Goal: Information Seeking & Learning: Learn about a topic

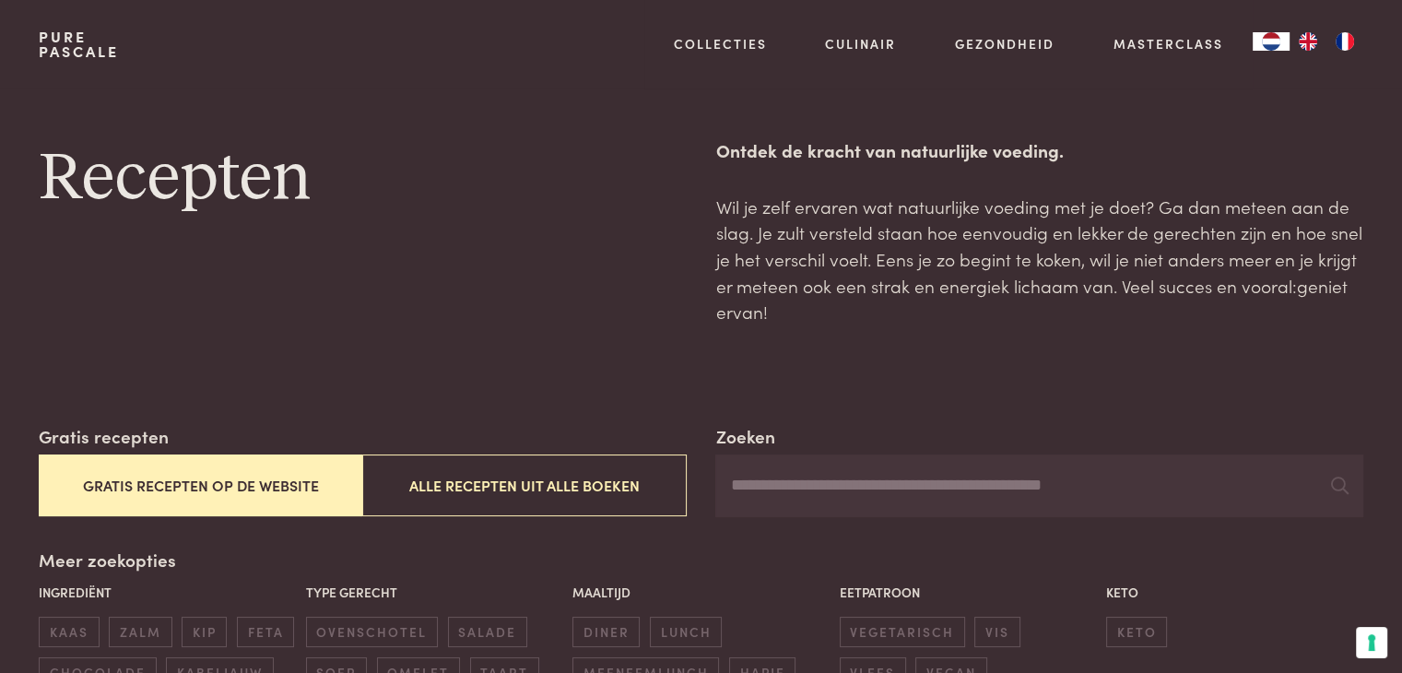
click at [227, 480] on button "Gratis recepten op de website" at bounding box center [201, 486] width 324 height 62
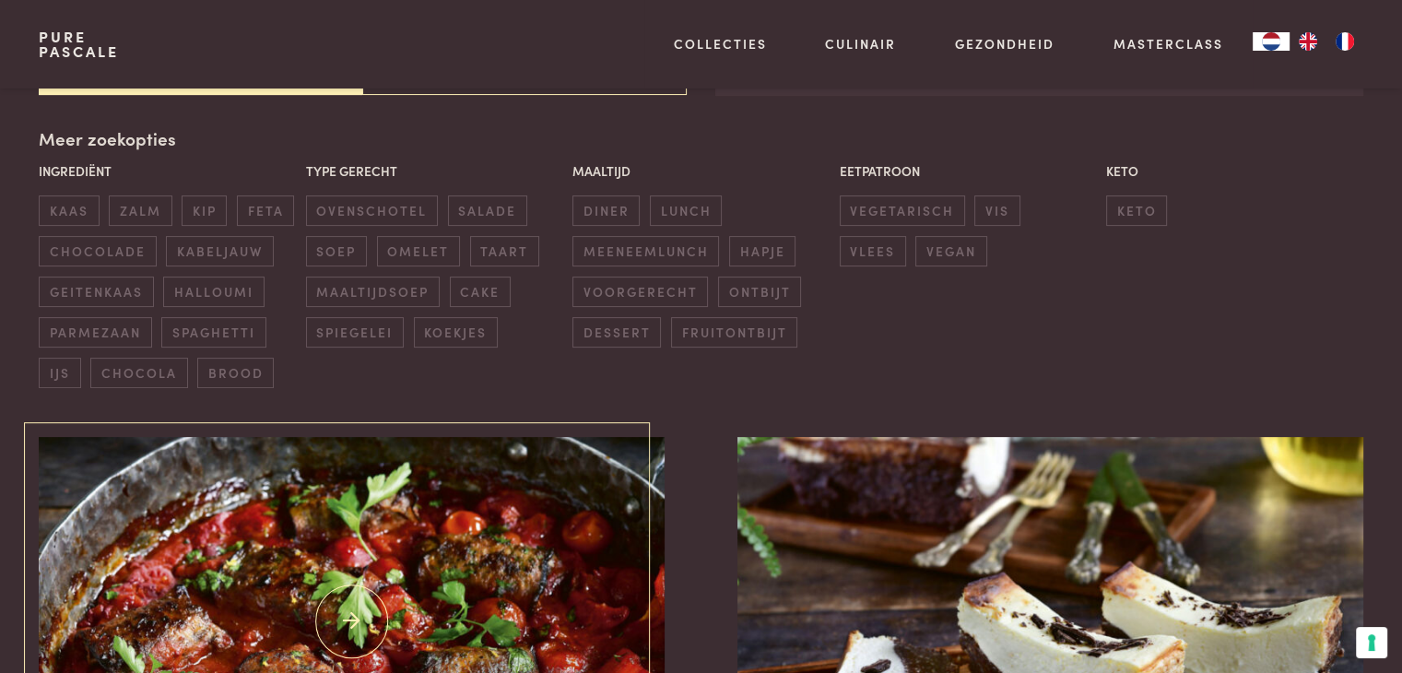
scroll to position [423, 0]
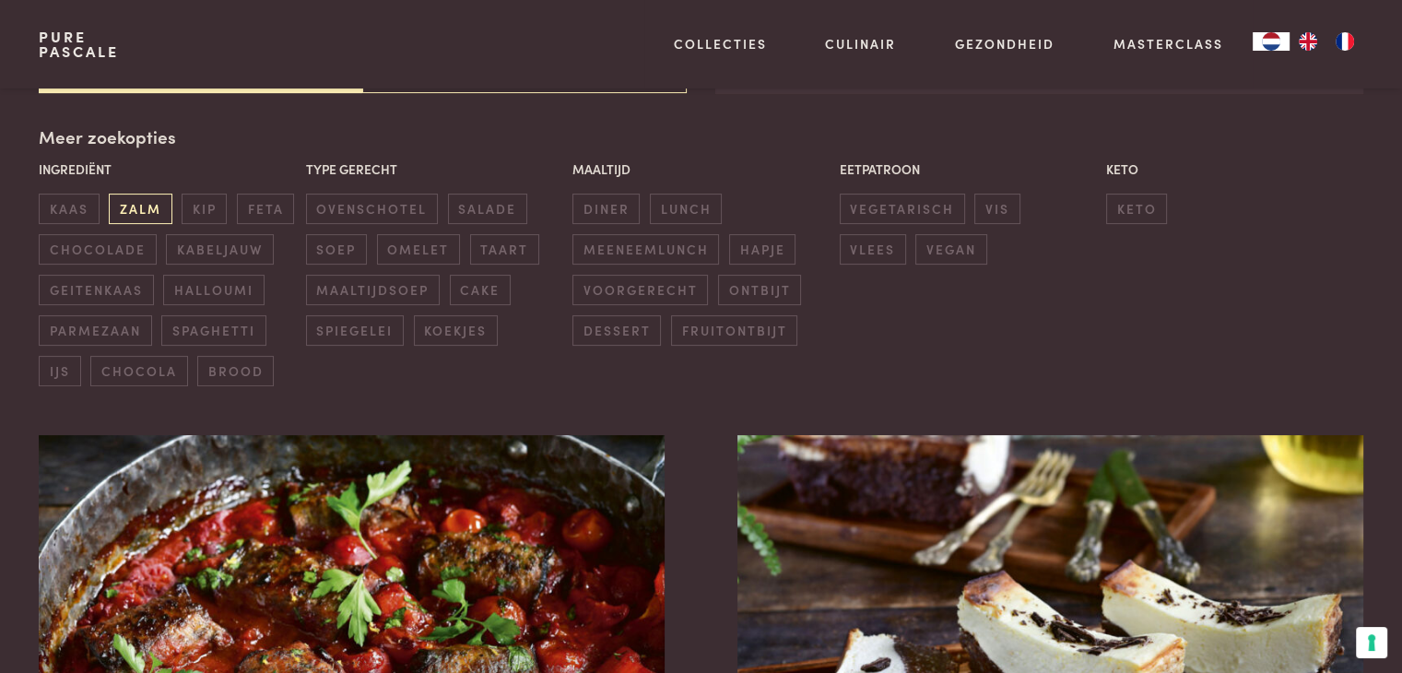
click at [143, 209] on span "zalm" at bounding box center [140, 209] width 63 height 30
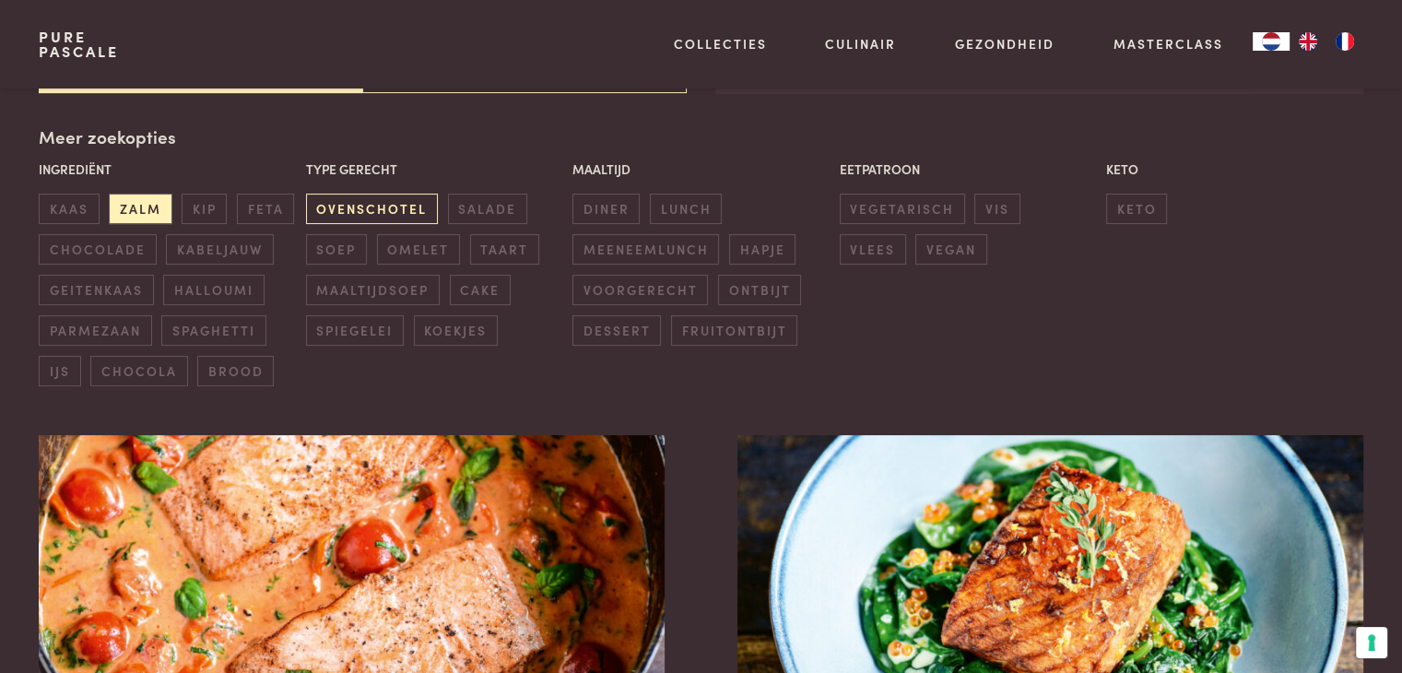
click at [341, 209] on span "ovenschotel" at bounding box center [372, 209] width 132 height 30
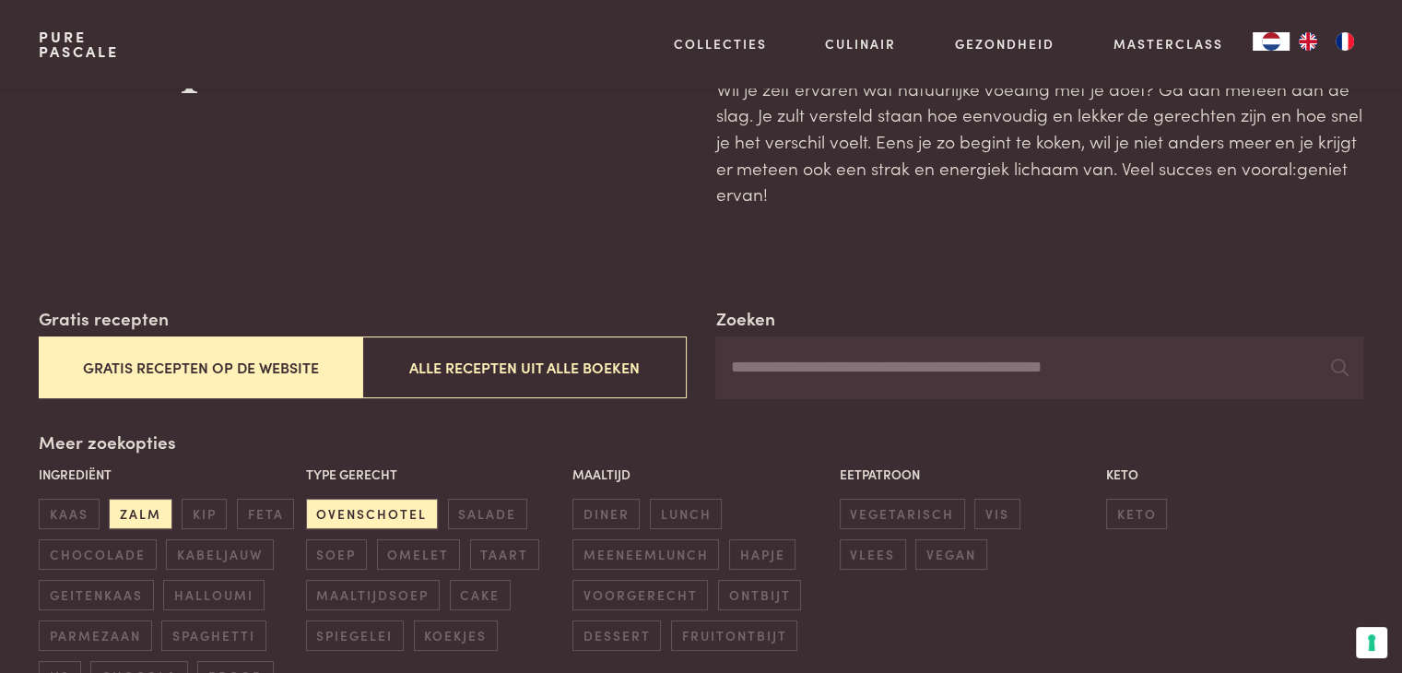
scroll to position [112, 0]
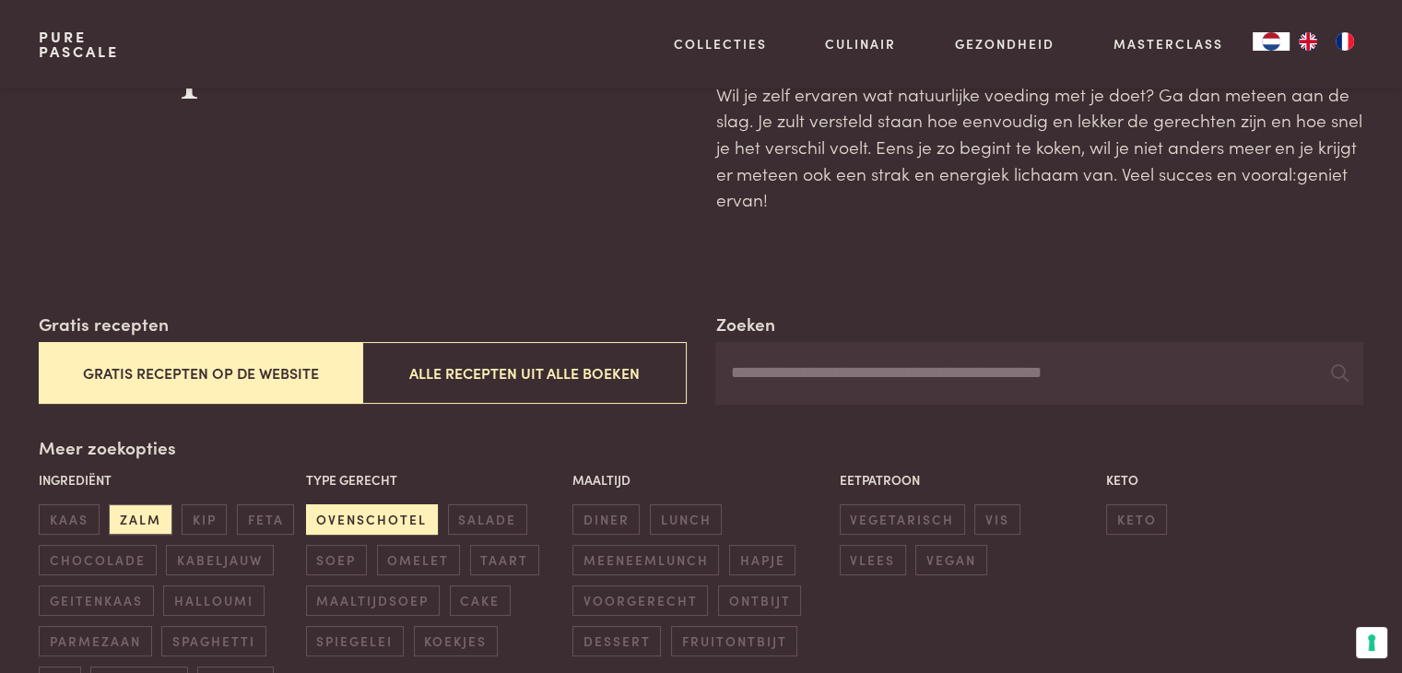
click at [406, 514] on span "ovenschotel" at bounding box center [372, 519] width 132 height 30
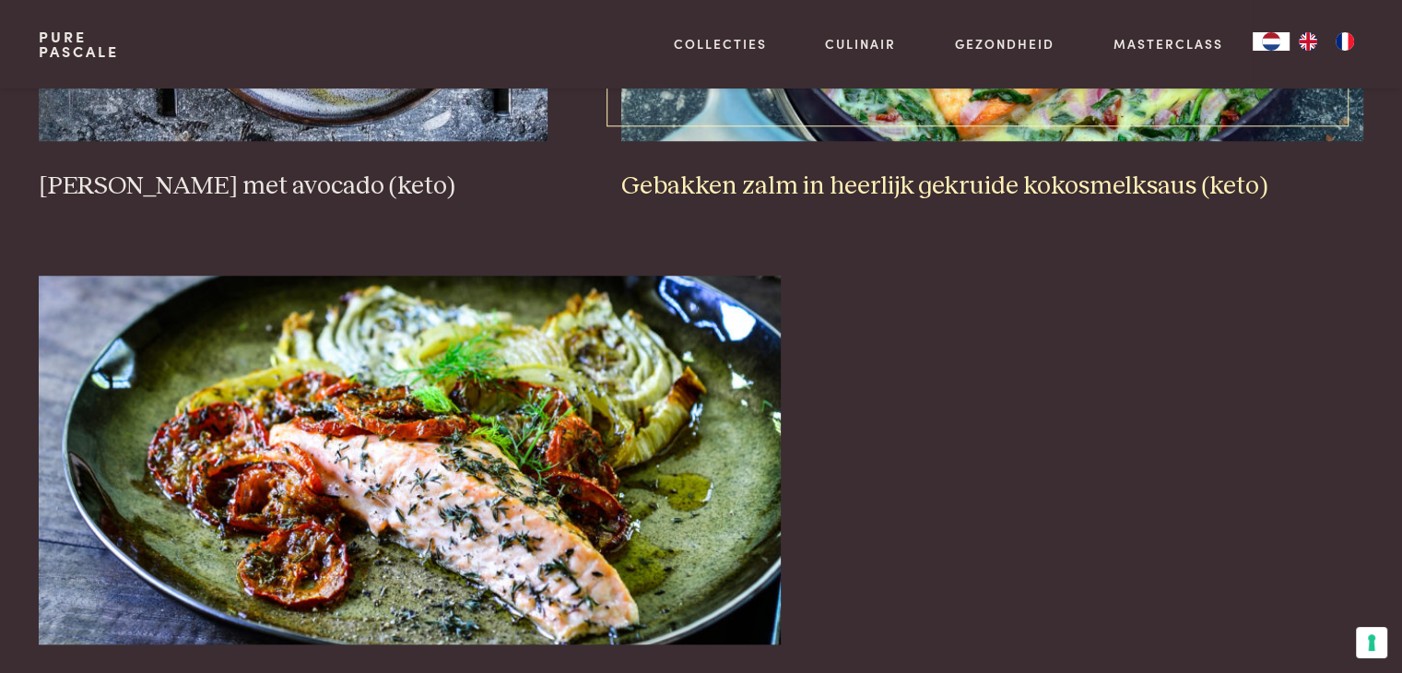
scroll to position [1714, 0]
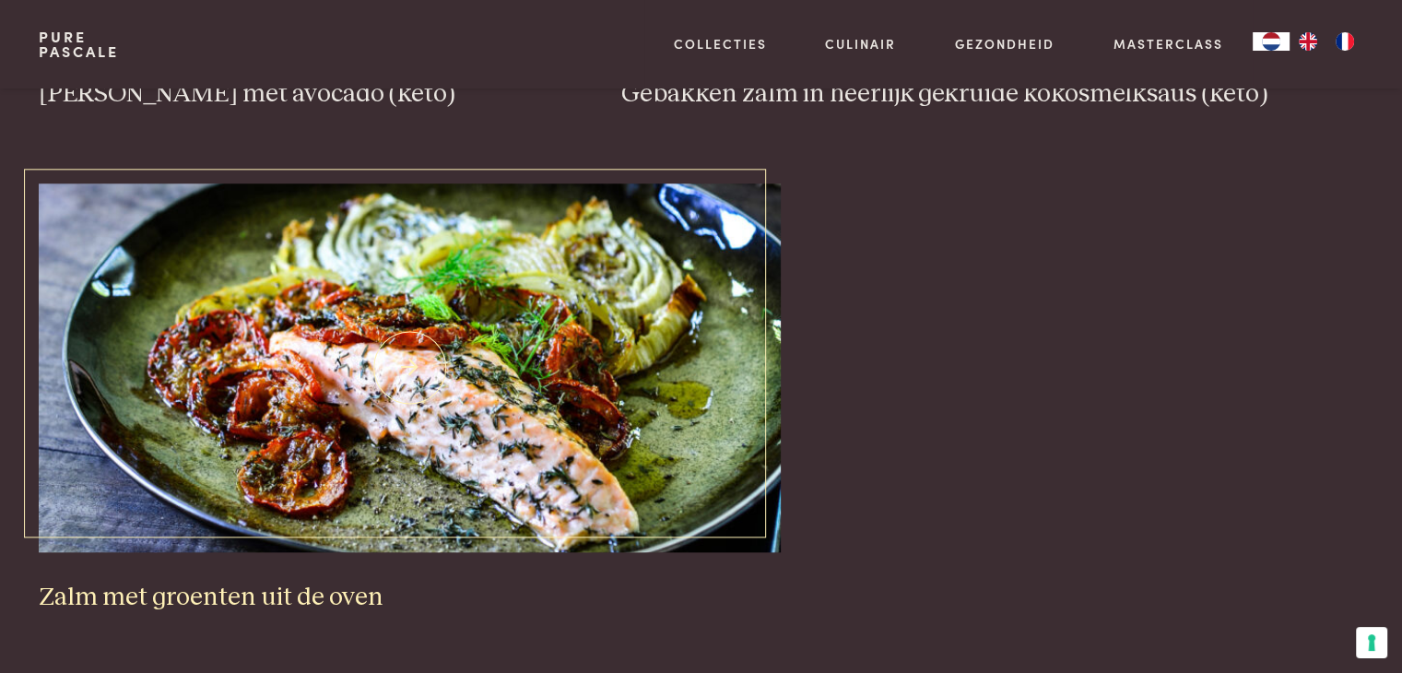
click at [538, 340] on img at bounding box center [410, 367] width 742 height 369
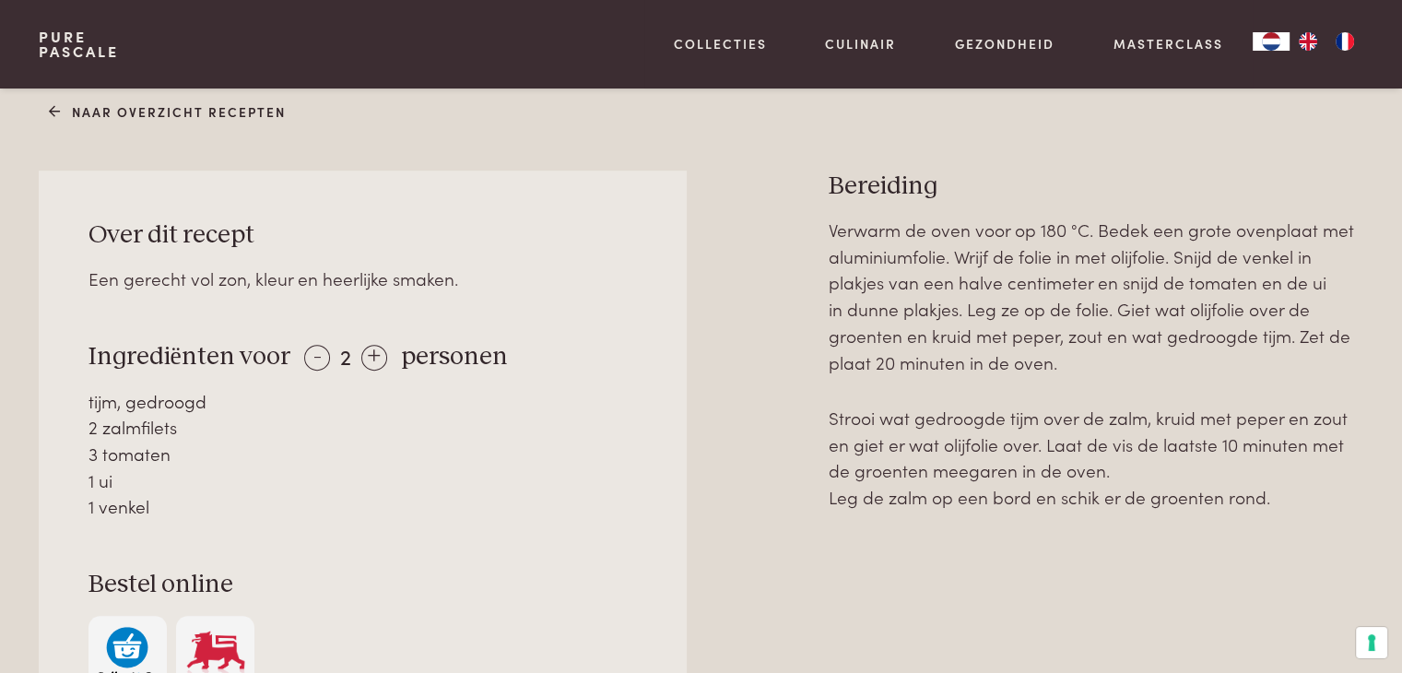
scroll to position [830, 0]
